Goal: Task Accomplishment & Management: Use online tool/utility

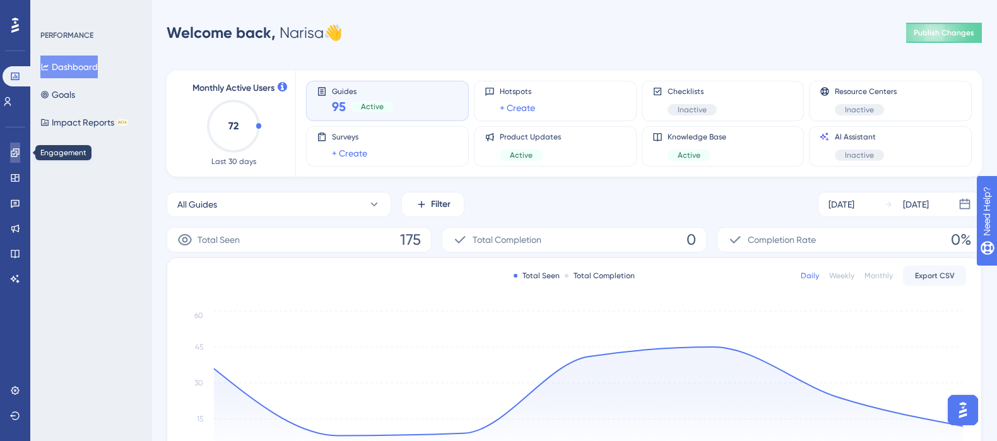
click at [18, 155] on icon at bounding box center [15, 153] width 10 height 10
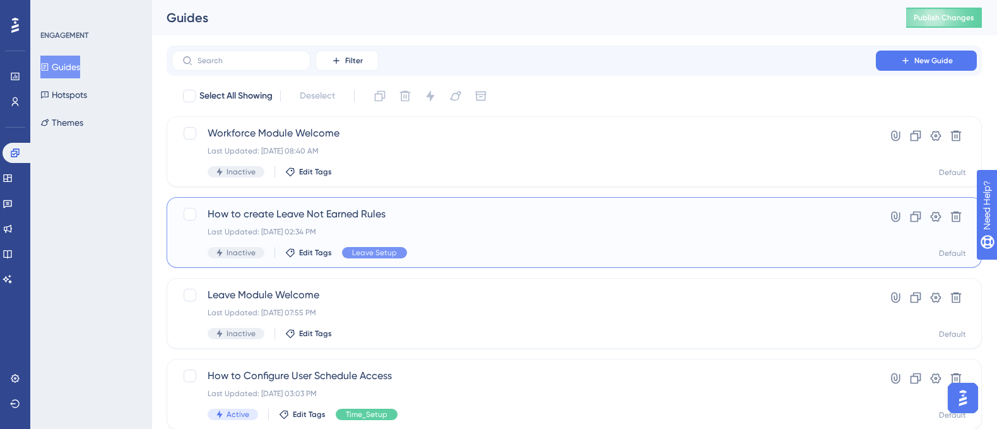
click at [338, 212] on span "How to create Leave Not Earned Rules" at bounding box center [524, 213] width 632 height 15
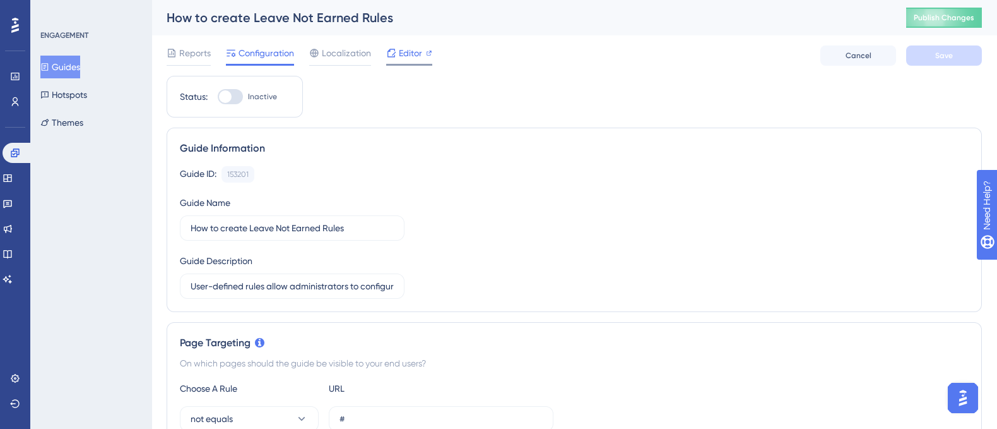
click at [406, 51] on span "Editor" at bounding box center [410, 52] width 23 height 15
